Goal: Find specific page/section: Find specific page/section

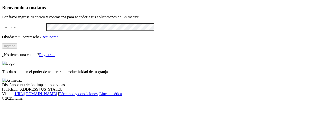
type input "[PERSON_NAME][EMAIL_ADDRESS][PERSON_NAME][PERSON_NAME][DOMAIN_NAME]"
click at [17, 49] on button "Ingresa" at bounding box center [9, 45] width 15 height 5
